Goal: Understand process/instructions

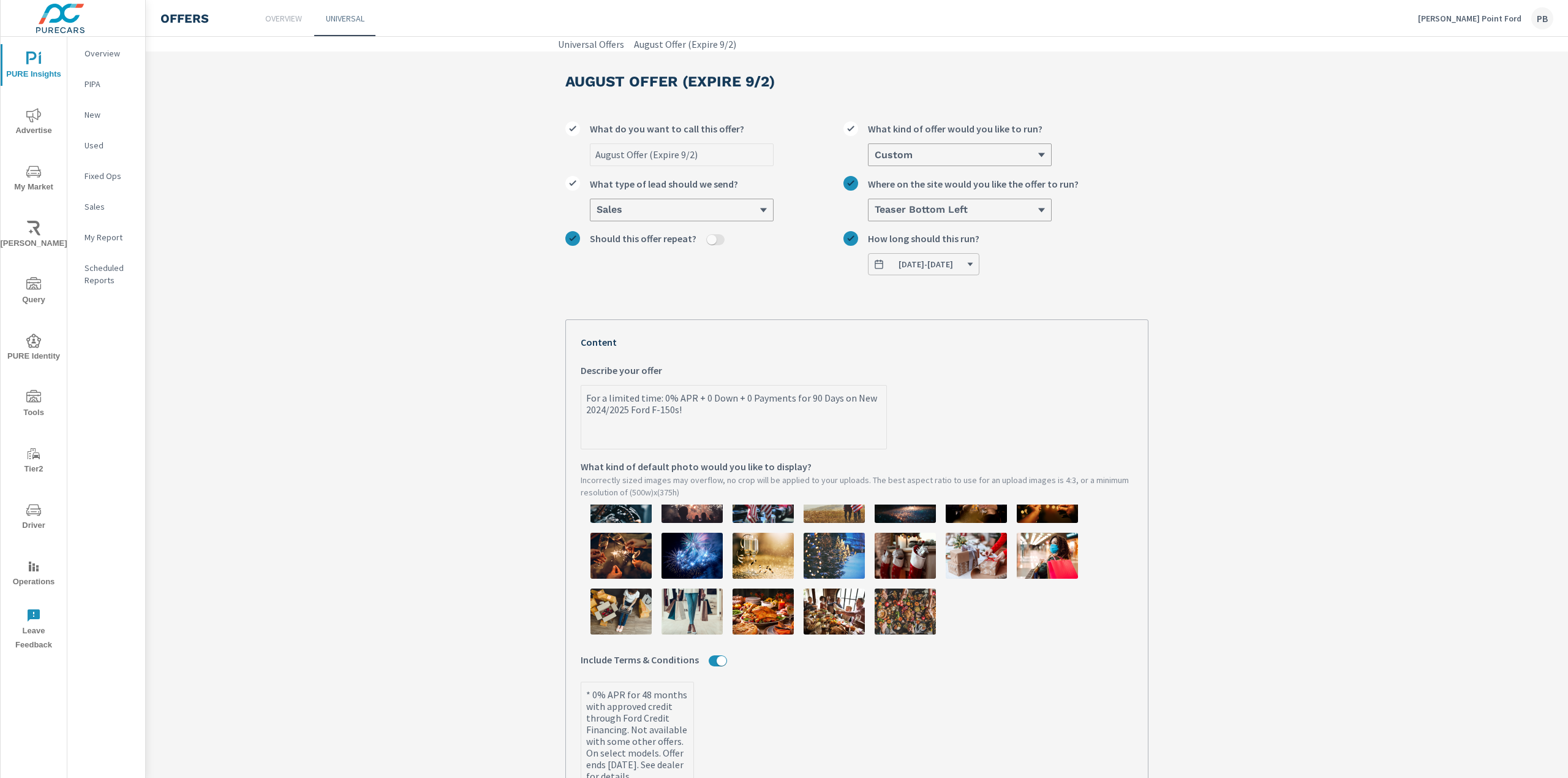
scroll to position [435, 0]
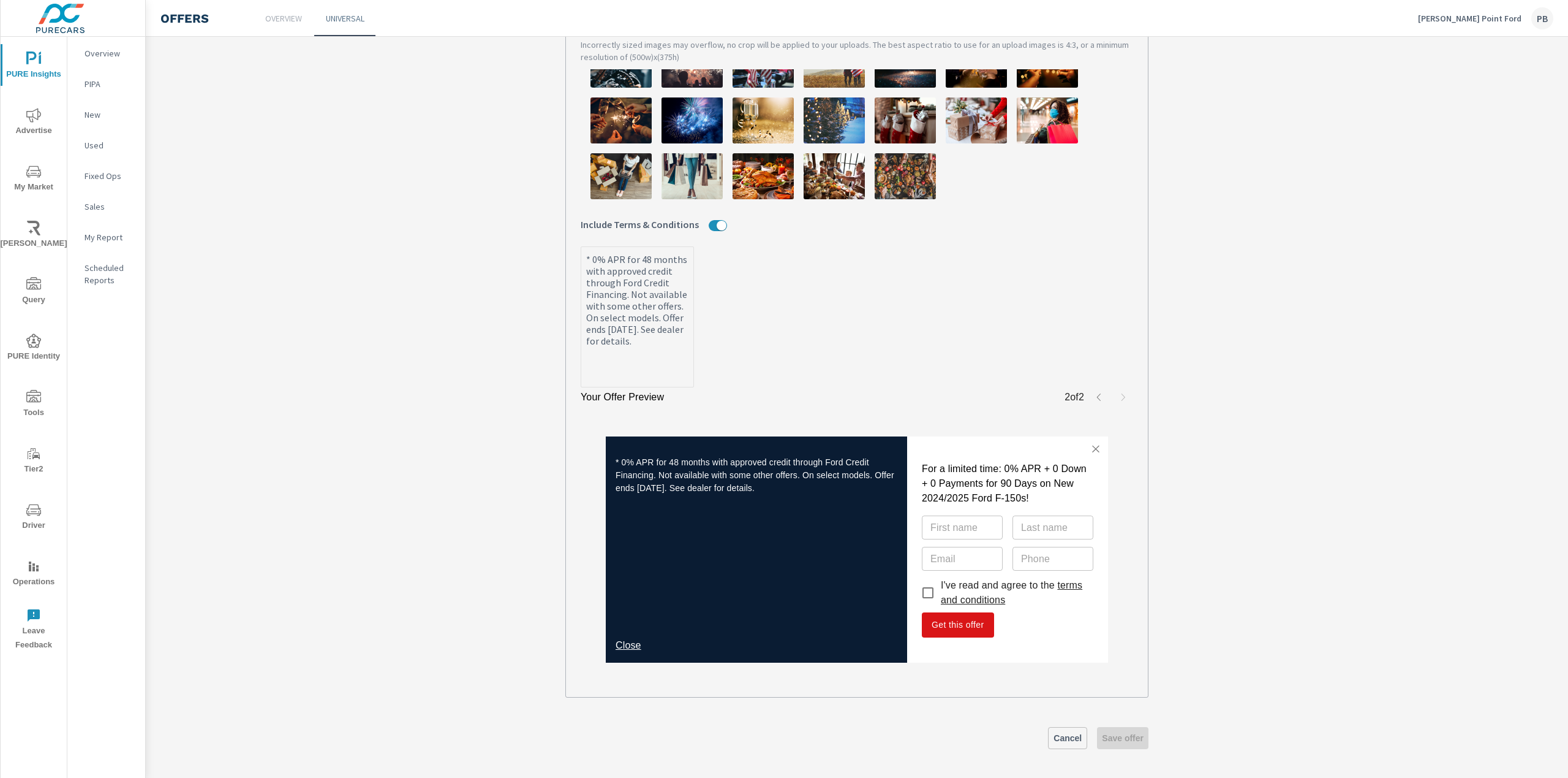
click at [621, 642] on link "Close" at bounding box center [628, 645] width 26 height 11
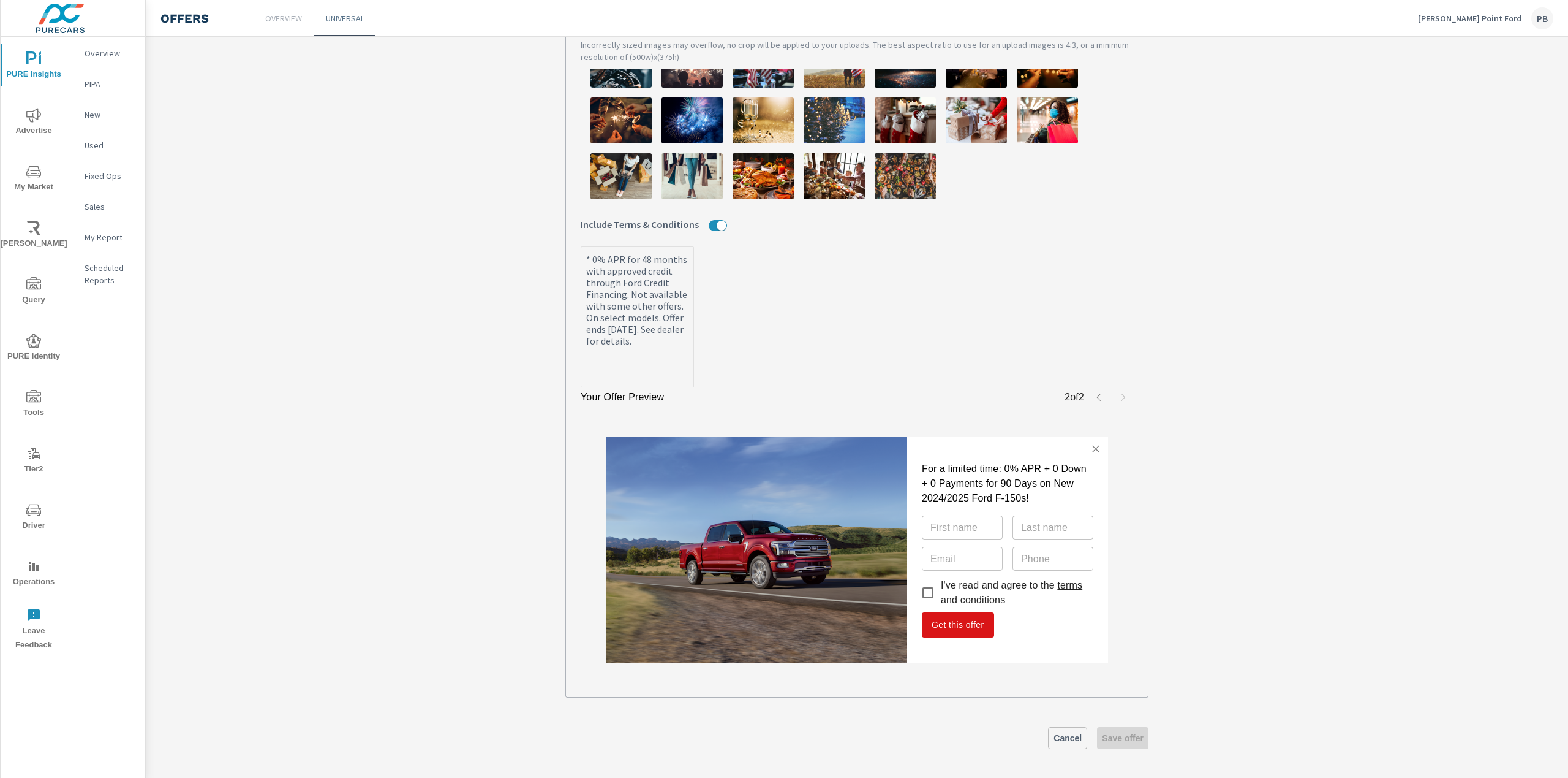
click at [978, 600] on link "terms and conditions" at bounding box center [1011, 592] width 142 height 25
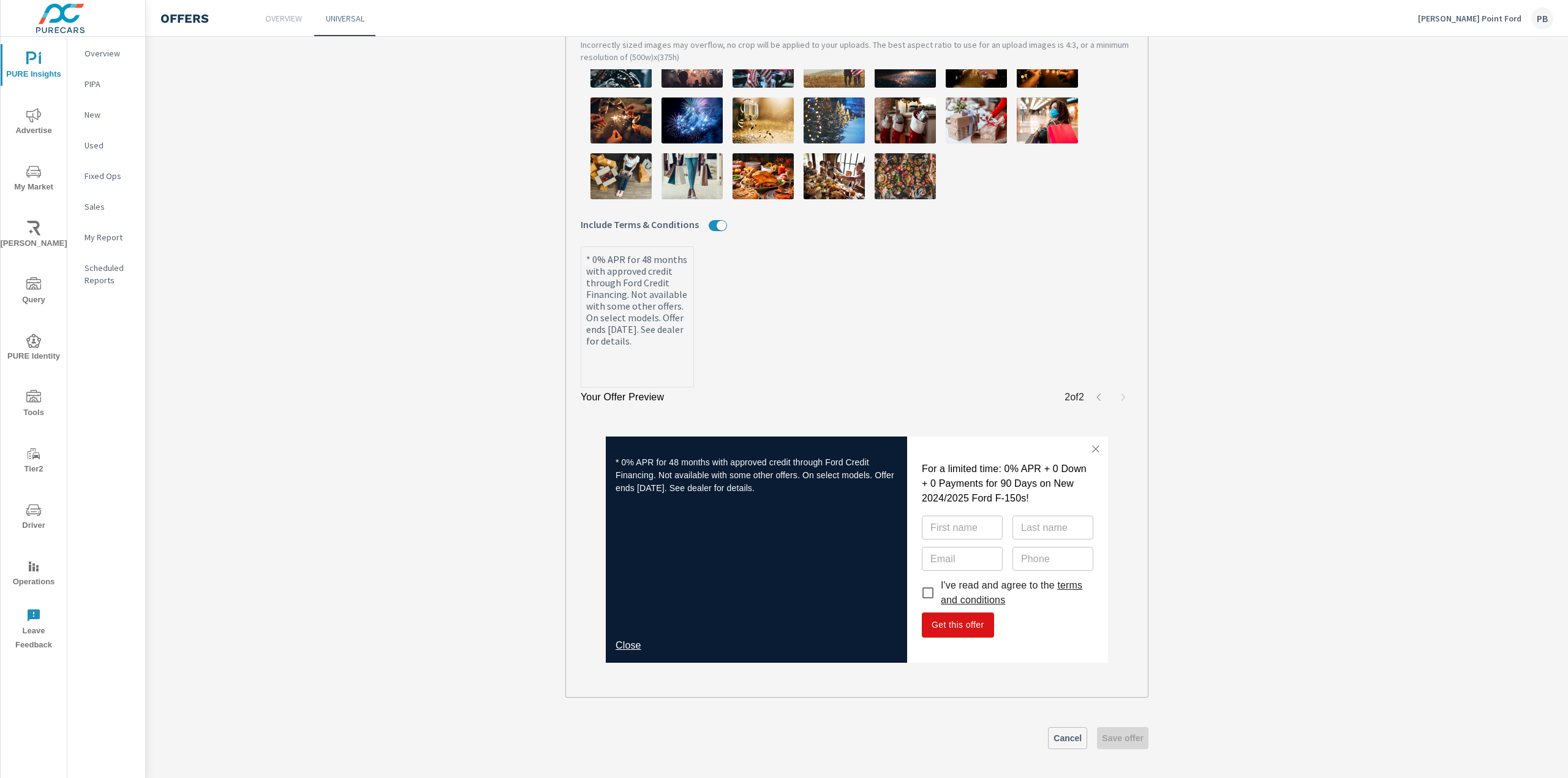
click at [627, 645] on link "Close" at bounding box center [628, 645] width 26 height 11
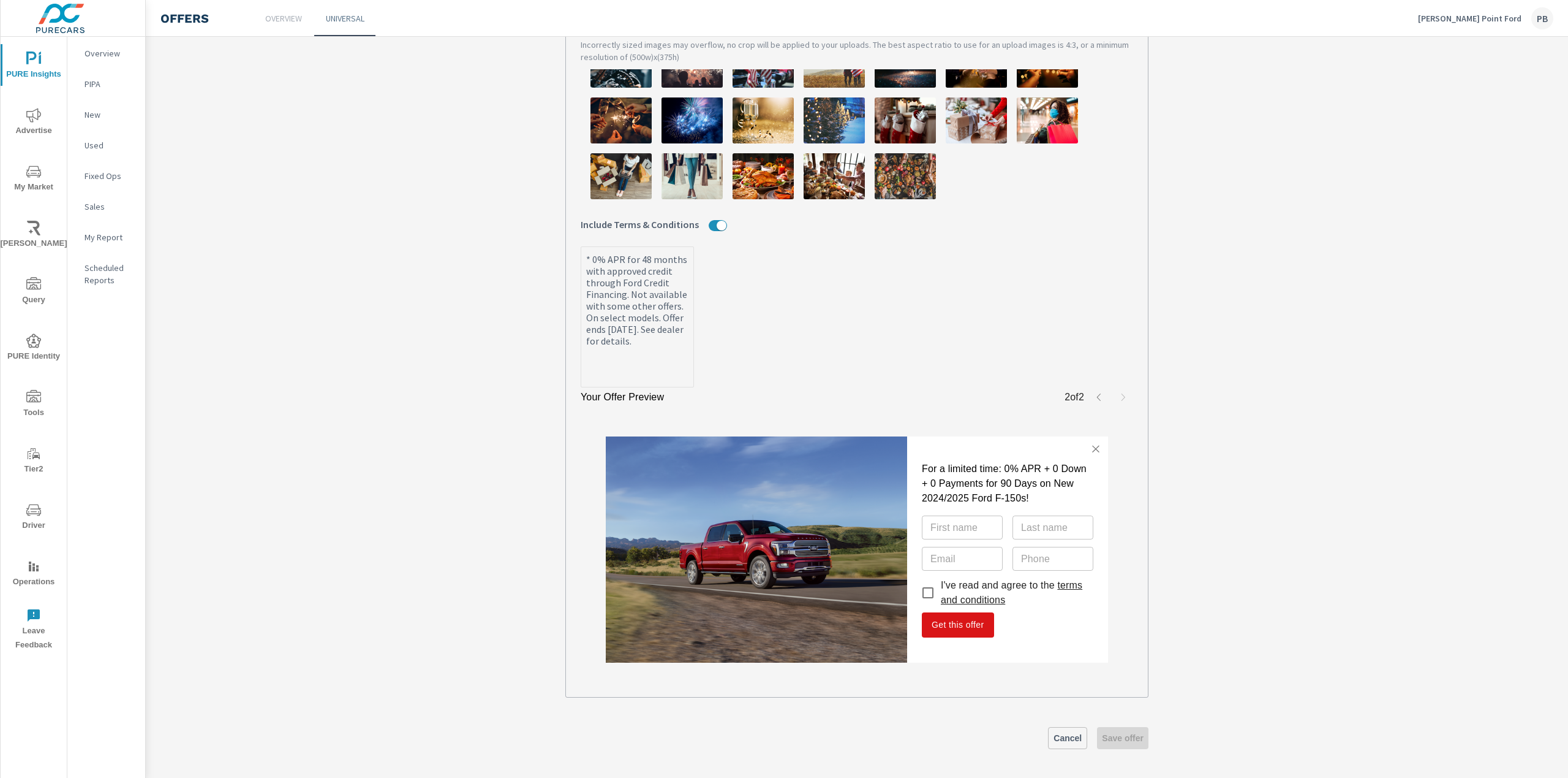
click at [979, 600] on link "terms and conditions" at bounding box center [1011, 592] width 142 height 25
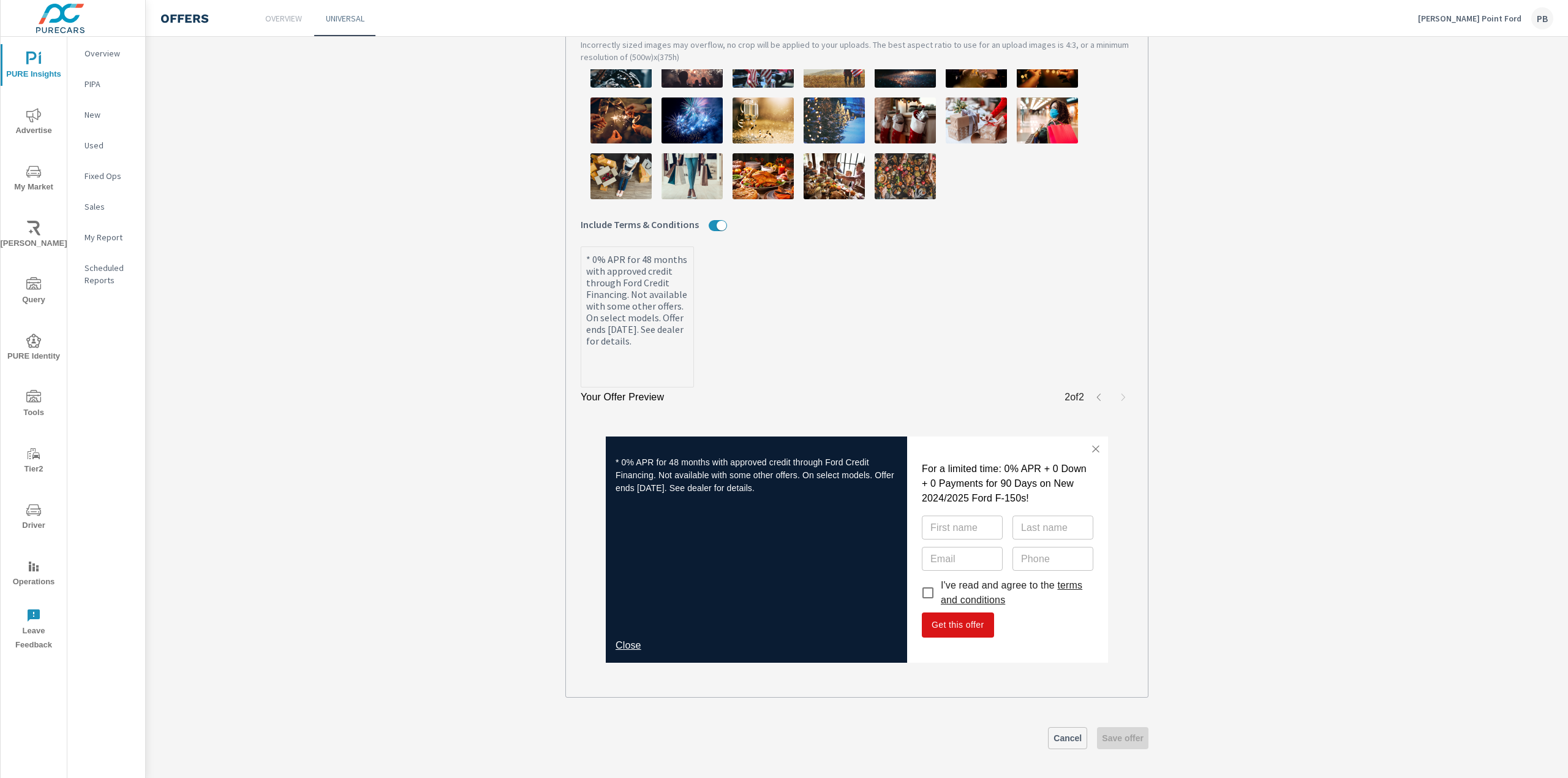
click at [621, 647] on link "Close" at bounding box center [628, 645] width 26 height 11
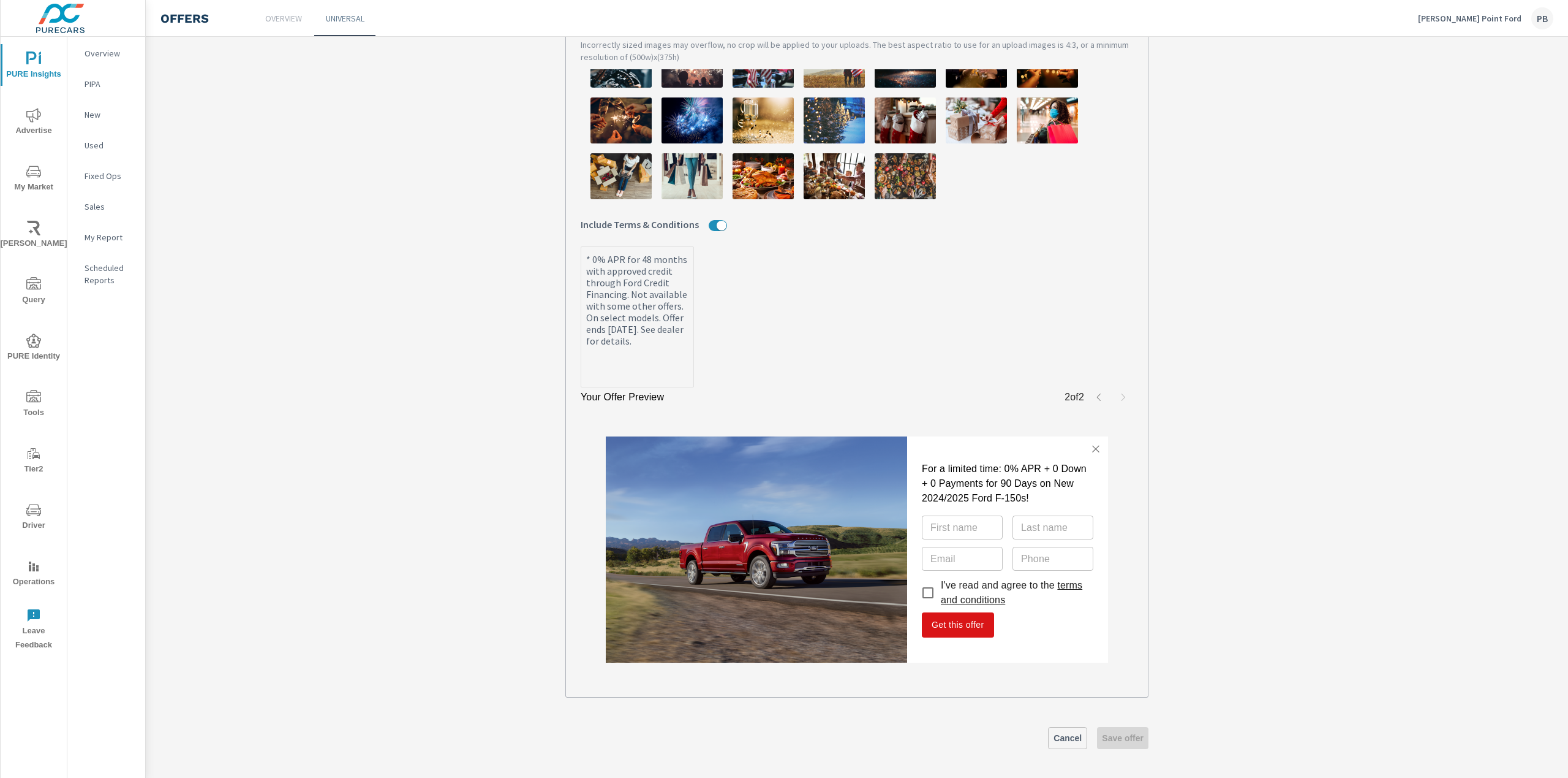
click at [981, 600] on link "terms and conditions" at bounding box center [1011, 592] width 142 height 25
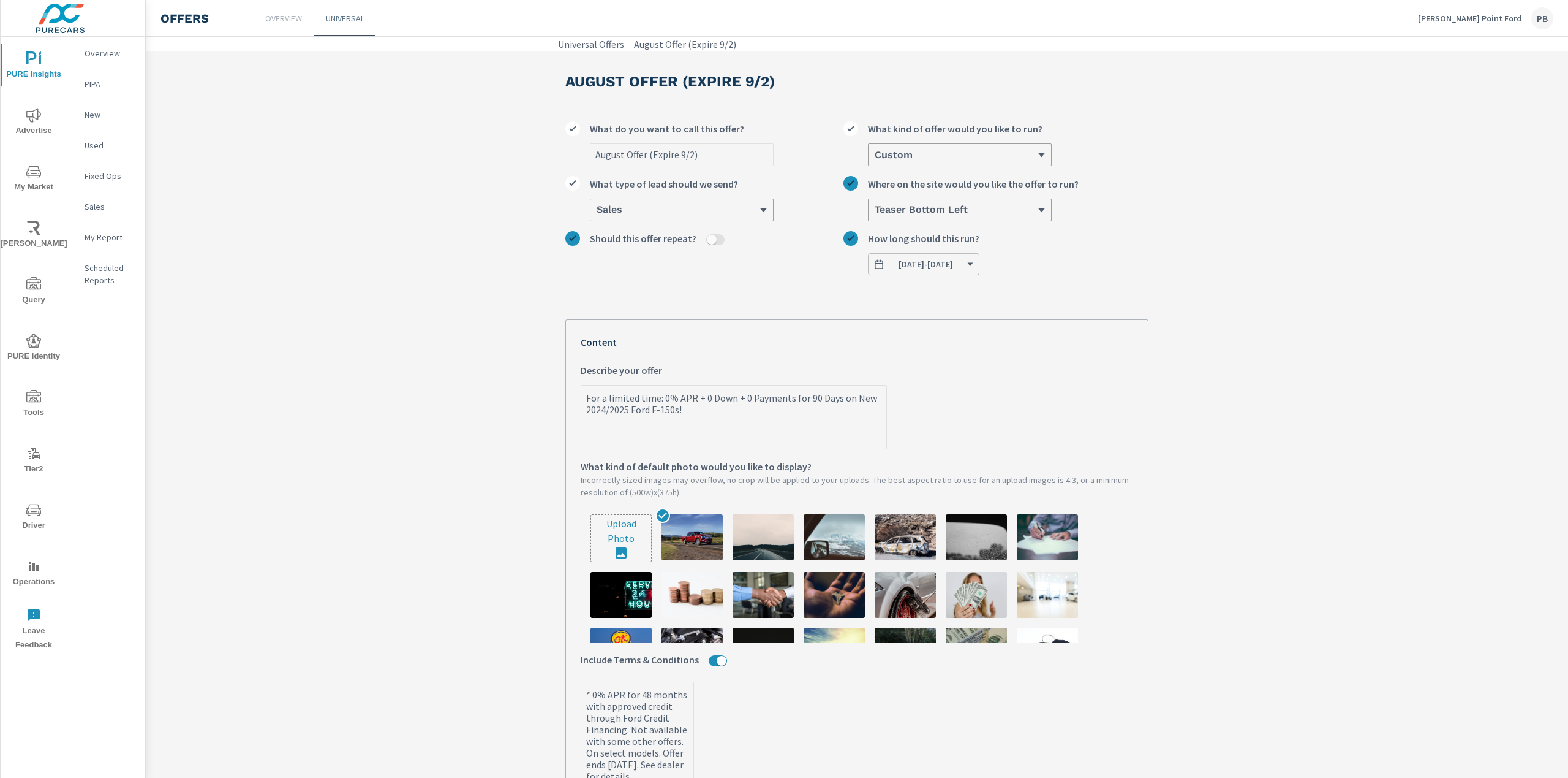
scroll to position [399, 0]
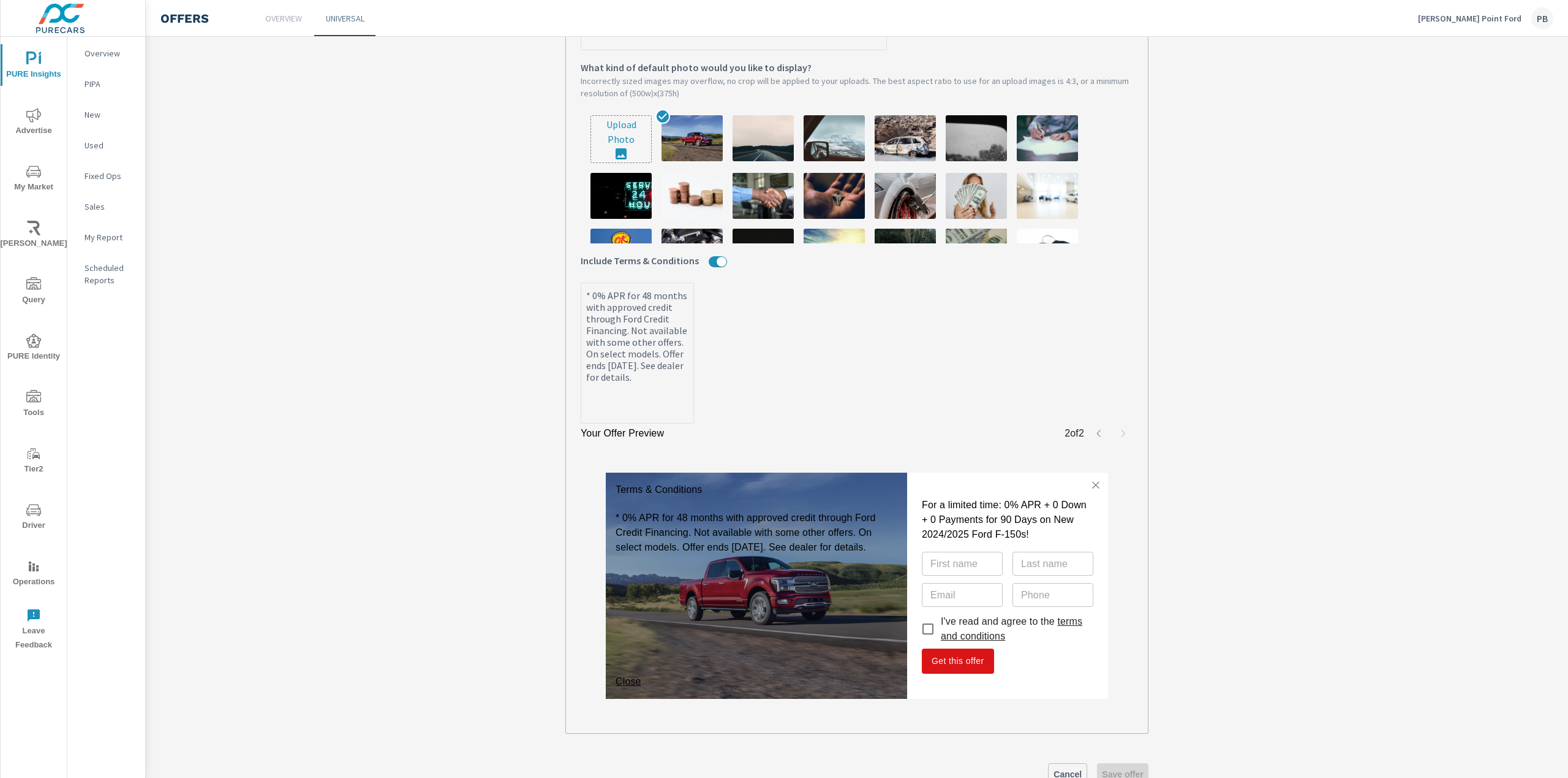
click at [607, 685] on div "Terms & Conditions * 0% APR for 48 months with approved credit through Ford Cre…" at bounding box center [756, 586] width 301 height 226
click at [630, 680] on link "Close" at bounding box center [628, 681] width 26 height 11
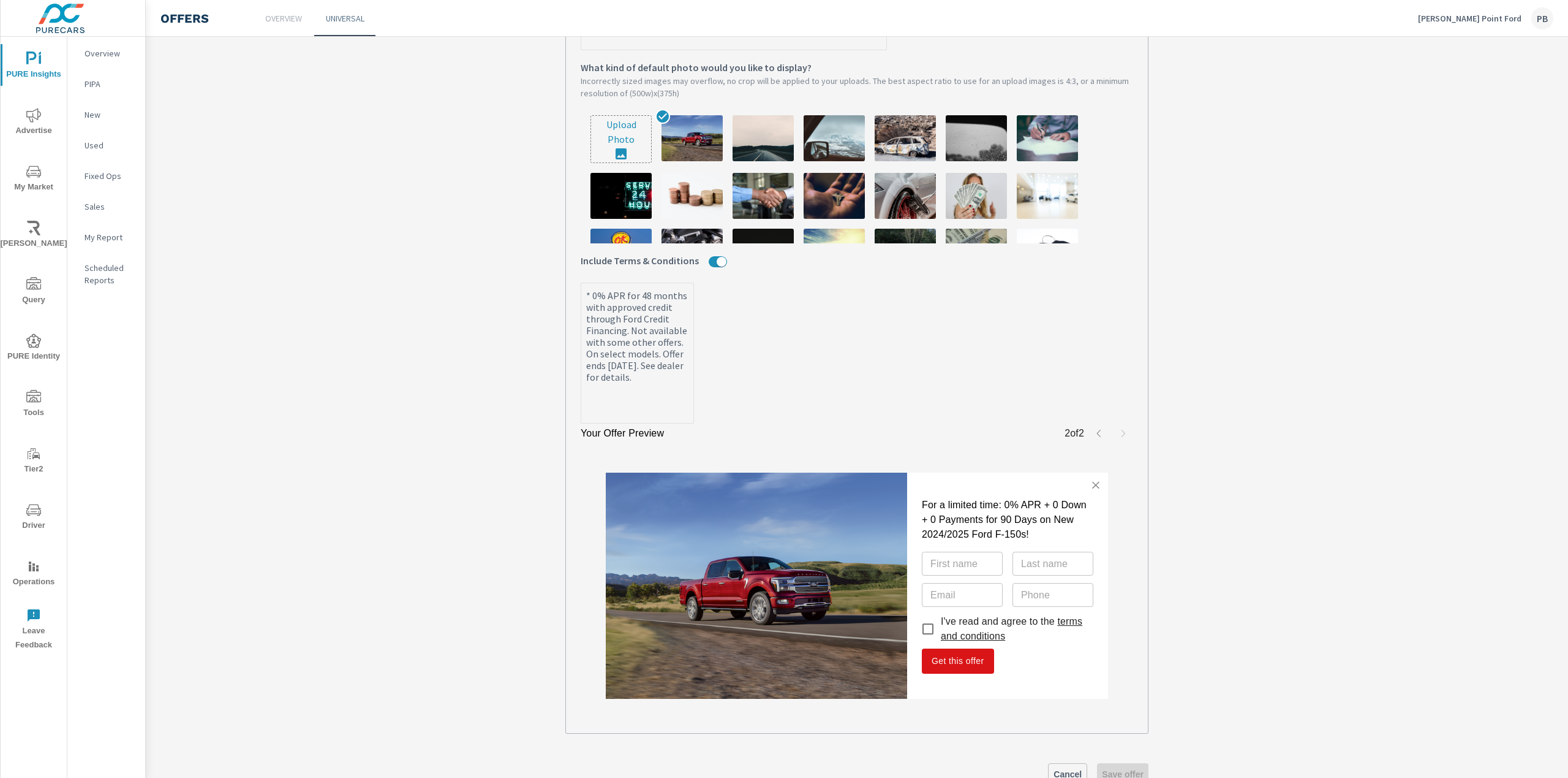
click at [984, 634] on link "terms and conditions" at bounding box center [1011, 628] width 142 height 25
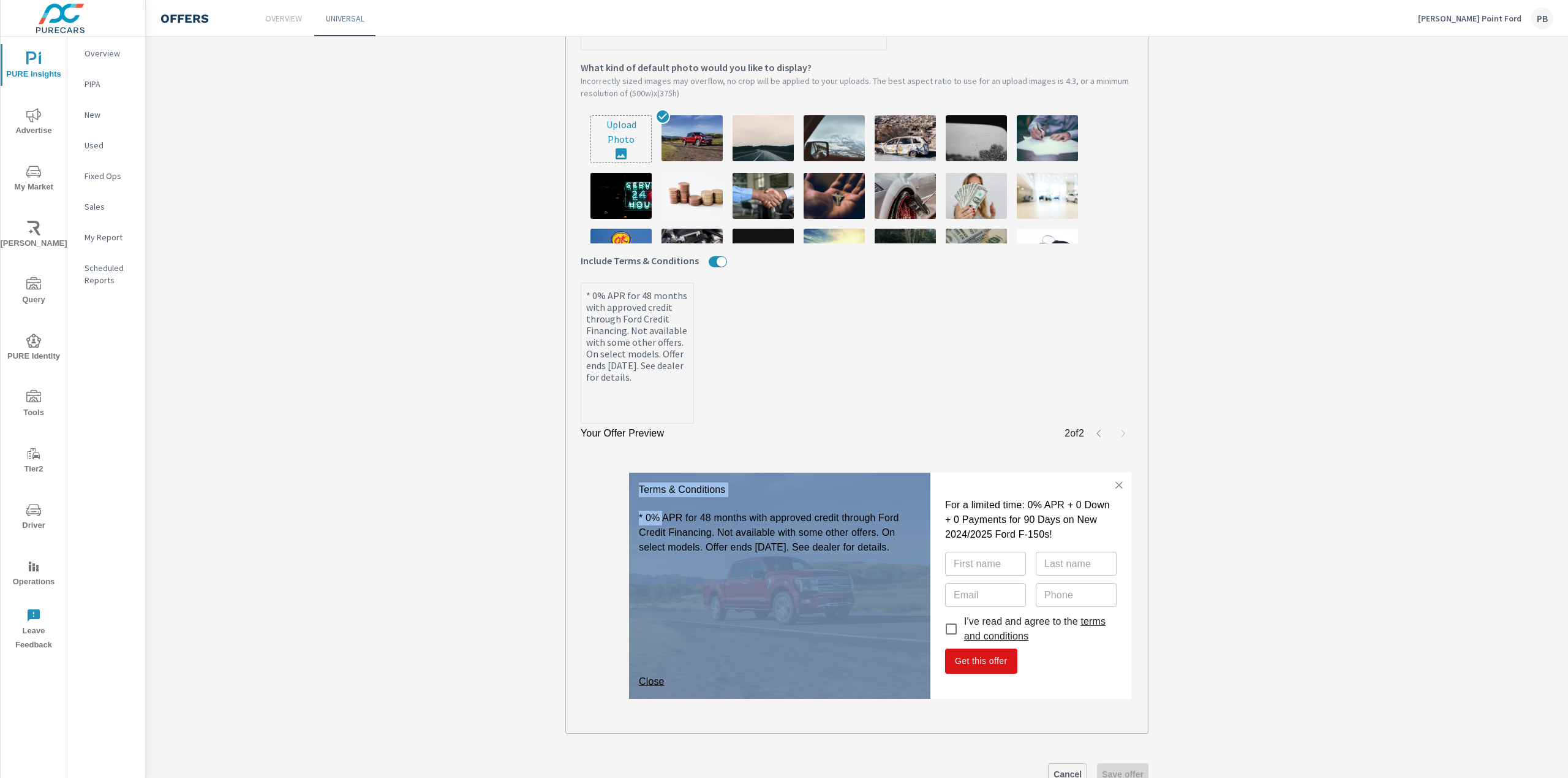
drag, startPoint x: 629, startPoint y: 518, endPoint x: 601, endPoint y: 514, distance: 28.3
click at [604, 514] on div "Terms & Conditions * 0% APR for 48 months with approved credit through Ford Cre…" at bounding box center [880, 586] width 553 height 266
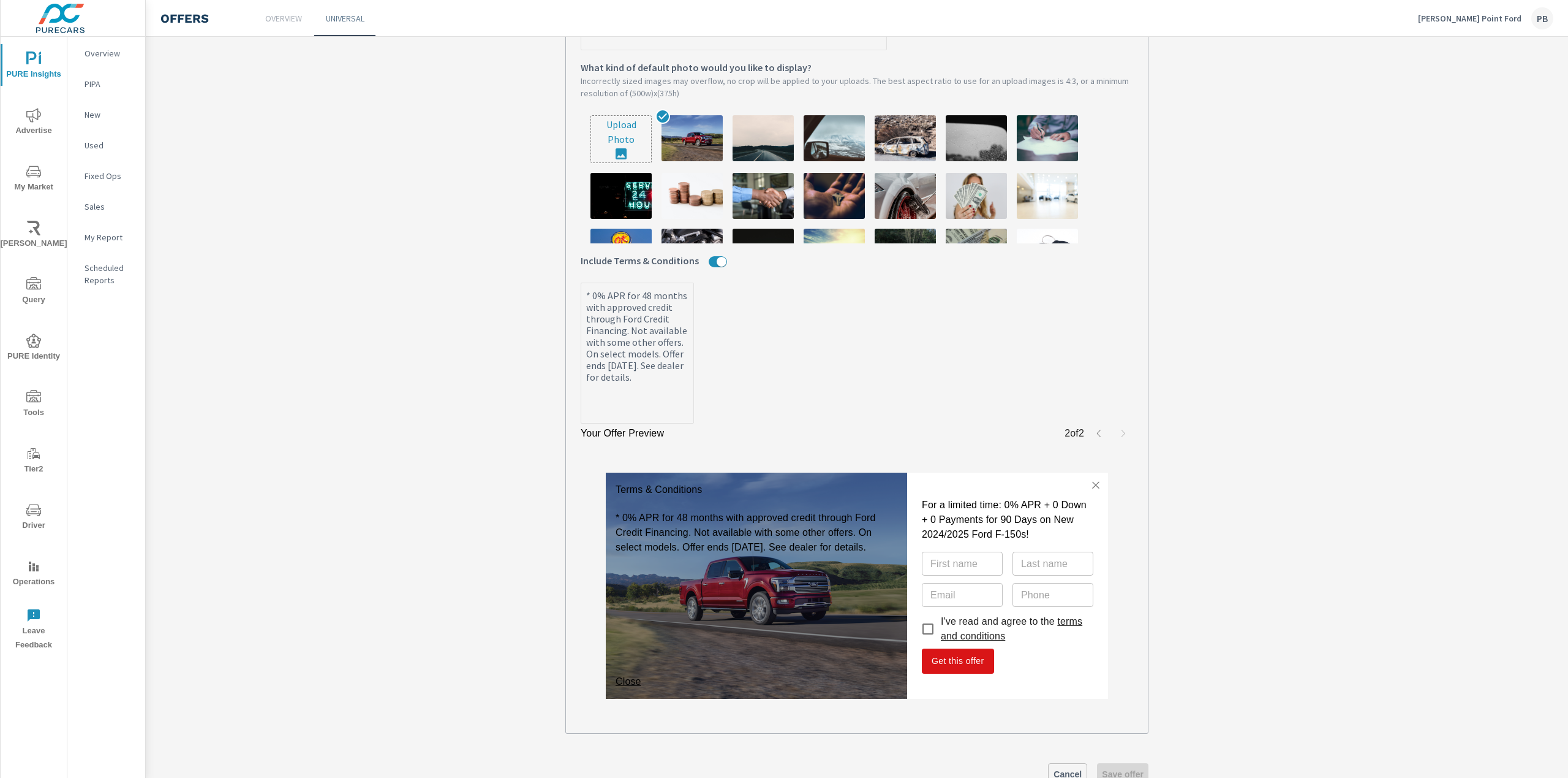
click at [813, 522] on p "* 0% APR for 48 months with approved credit through Ford Credit Financing. Not …" at bounding box center [756, 586] width 282 height 154
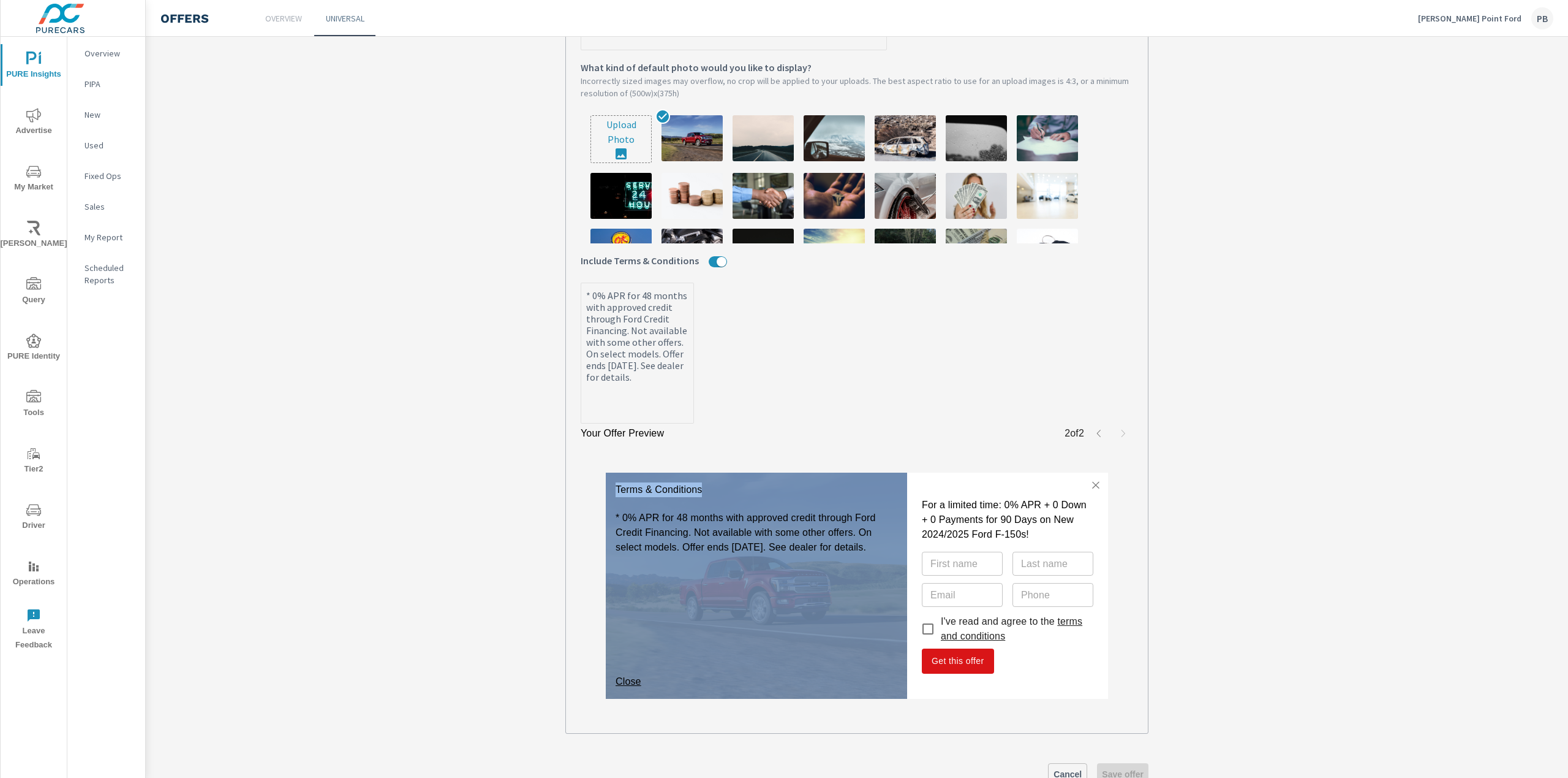
drag, startPoint x: 702, startPoint y: 492, endPoint x: 585, endPoint y: 483, distance: 117.3
click at [585, 483] on div "Terms & Conditions * 0% APR for 48 months with approved credit through Ford Cre…" at bounding box center [857, 586] width 553 height 266
click at [660, 492] on p "Terms & Conditions" at bounding box center [659, 490] width 86 height 15
